Goal: Navigation & Orientation: Find specific page/section

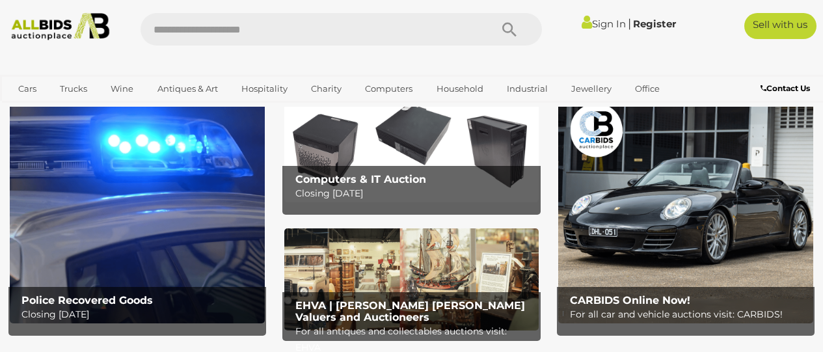
scroll to position [22, 0]
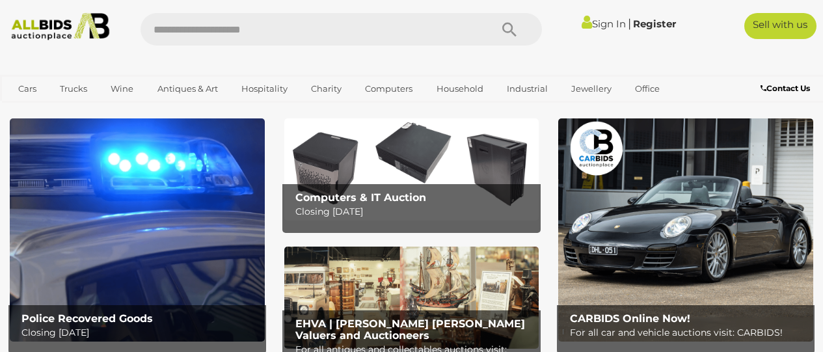
click at [133, 186] on img at bounding box center [137, 229] width 255 height 223
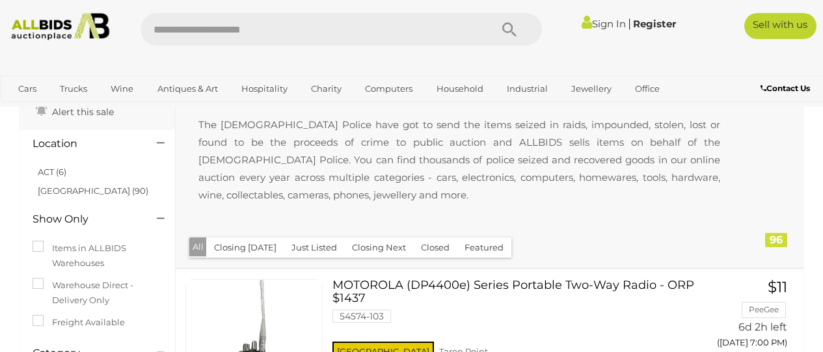
scroll to position [78, 0]
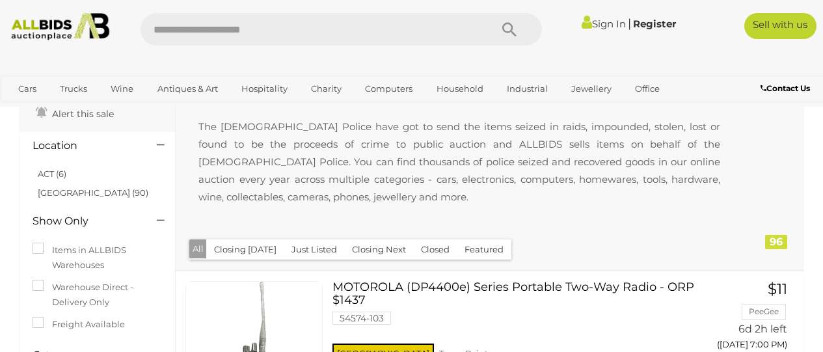
click at [309, 250] on button "Just Listed" at bounding box center [314, 249] width 61 height 20
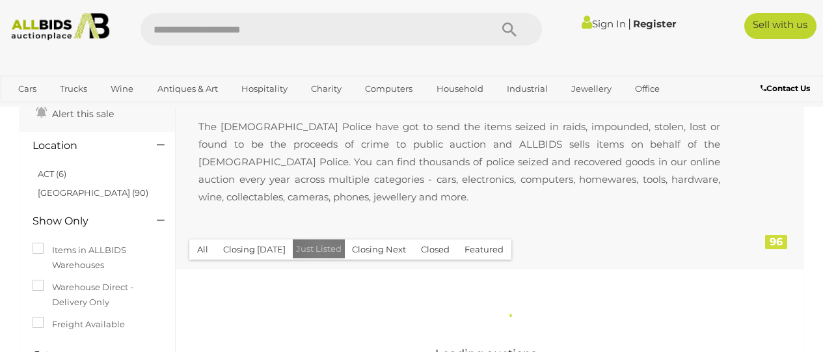
scroll to position [0, 0]
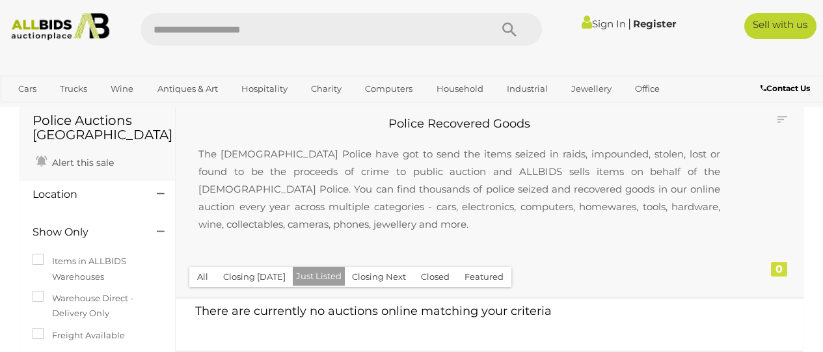
scroll to position [26, 0]
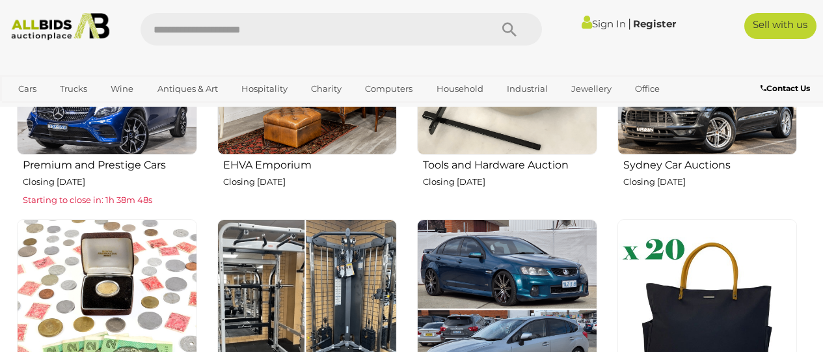
scroll to position [22, 0]
